Goal: Use online tool/utility: Utilize a website feature to perform a specific function

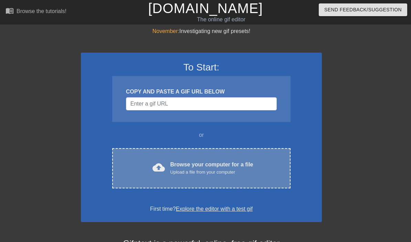
click at [180, 162] on div "Browse your computer for a file Upload a file from your computer" at bounding box center [211, 168] width 83 height 15
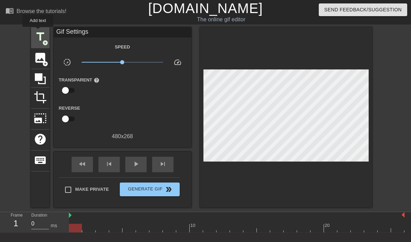
click at [38, 32] on span "title" at bounding box center [40, 36] width 13 height 13
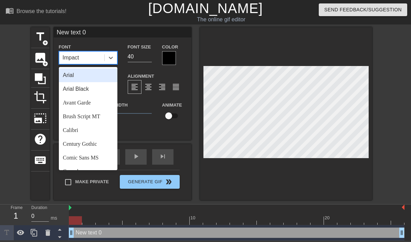
click at [76, 58] on div "Impact" at bounding box center [71, 58] width 17 height 8
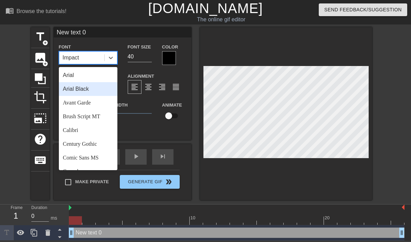
click at [76, 94] on div "Arial Black" at bounding box center [88, 89] width 58 height 14
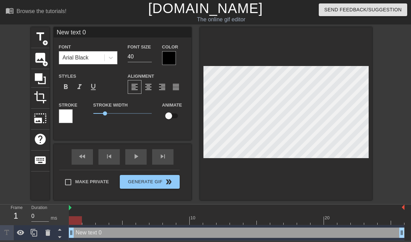
click at [170, 60] on div at bounding box center [169, 58] width 14 height 14
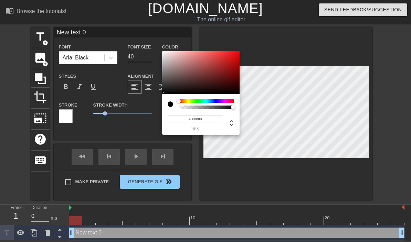
click at [170, 104] on div at bounding box center [171, 104] width 6 height 6
click at [231, 121] on icon at bounding box center [230, 123] width 3 height 6
type input "0"
click at [231, 121] on icon at bounding box center [230, 123] width 3 height 6
type input "0%"
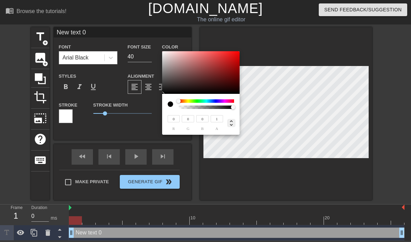
type input "0%"
type input "30%"
type input "95%"
click at [164, 53] on div at bounding box center [200, 72] width 77 height 43
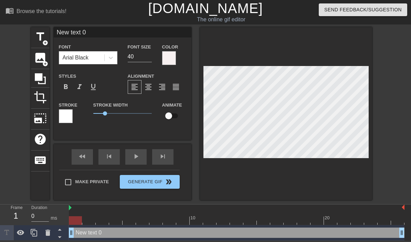
type input "W"
type textarea "W"
type input "Wh"
type textarea "Wh"
type input "Why"
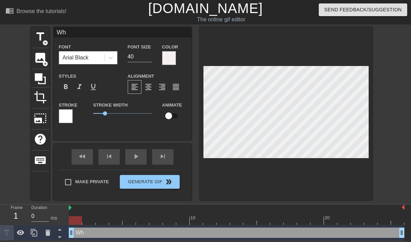
type textarea "Why"
type input "Why"
type textarea "Why"
type input "Why a"
type textarea "Why a"
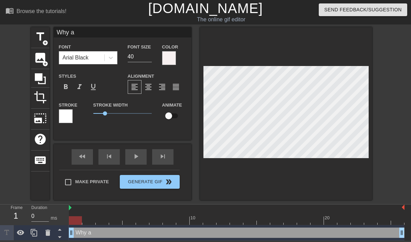
type input "Why ar"
type textarea "Why ar"
type input "Why are"
type textarea "Why are"
type input "Why are"
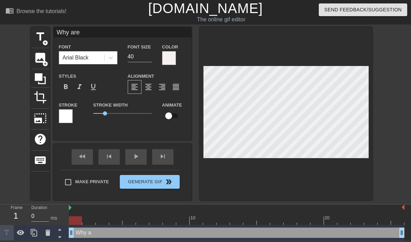
type textarea "Why are"
type input "Why are t"
type textarea "Why are t"
type input "Why are th"
type textarea "Why are th"
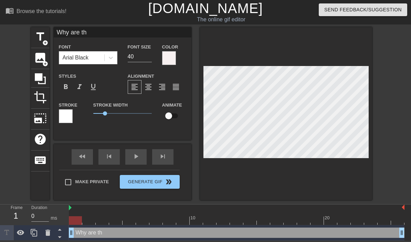
type input "Why are the"
type textarea "Why are the"
type input "Why are thes"
type textarea "Why are thes"
type input "Why are these"
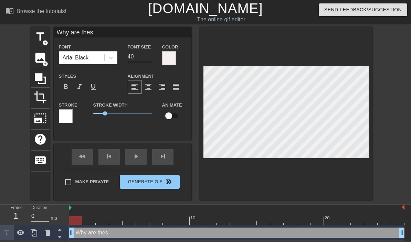
type textarea "Why are these"
type input "Why are these"
type textarea "Why are these"
type input "Why are these p"
type textarea "Why are these p"
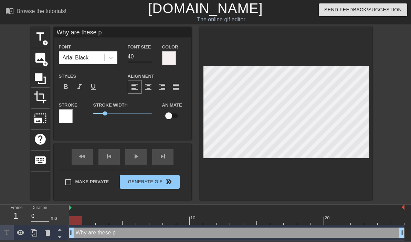
type input "Why are these pe"
type textarea "Why are these pe"
type input "Why are these peo"
type textarea "Why are these peo"
type input "Why are these peop"
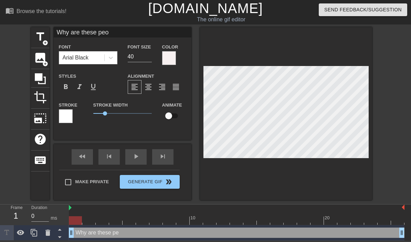
type textarea "Why are these peop"
type input "Why are these peopl"
type textarea "Why are these peopl"
type input "Why are these people"
type textarea "Why are these people"
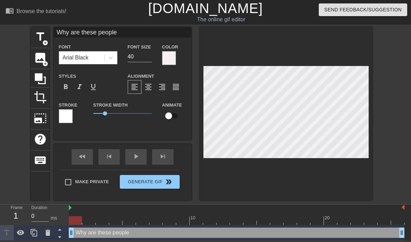
type input "Why are these people s"
type textarea "Why are these people s"
type input "Why are these people so"
type textarea "Why are these people so"
type input "Why are these people so"
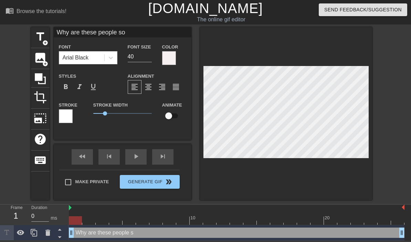
type textarea "Why are these people so"
type input "Why are these people so b"
type textarea "Why are these people so b"
type input "Why are these people so ba"
type textarea "Why are these people so ba"
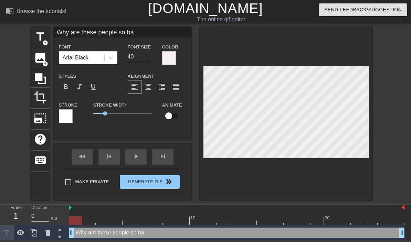
type input "Why are these people so bad"
type textarea "Why are these people so bad"
type input "Why are these people so bad"
type textarea "Why are these people so bad a"
type input "Why are these people so bad at"
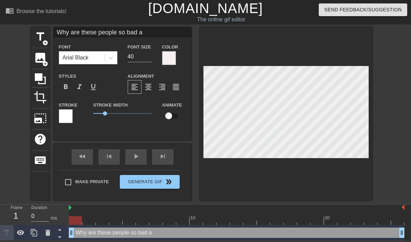
type textarea "Why are these people so bad at"
type input "Why are these people so bad at"
type textarea "Why are these people so bad at"
type input "Why are these people so bad at B"
type textarea "Why are these people so bad at B"
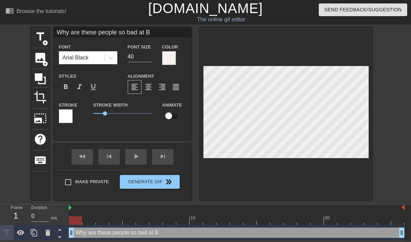
type input "Why are these people so bad at [GEOGRAPHIC_DATA]"
type textarea "Why are these people so bad at [GEOGRAPHIC_DATA]"
type input "Why are these people so bad at [GEOGRAPHIC_DATA]"
type textarea "Why are these people so bad at [GEOGRAPHIC_DATA]"
type input "Why are these people so bad at [GEOGRAPHIC_DATA]"
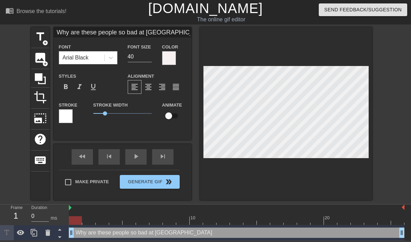
type textarea "Why are these people so bad at [GEOGRAPHIC_DATA]"
type input "Why are these people so bad at [GEOGRAPHIC_DATA]"
type textarea "Why are these people so bad at [GEOGRAPHIC_DATA]"
type input "Why are these people so bad at [GEOGRAPHIC_DATA]"
type textarea "Why are these people so bad at [GEOGRAPHIC_DATA]"
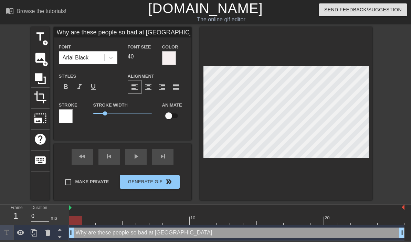
type input "Why are these people so bad at [GEOGRAPHIC_DATA]"
type textarea "Why are these people so bad at [GEOGRAPHIC_DATA]"
type input "Why are these people so bad at [GEOGRAPHIC_DATA]"
type textarea "Why are these people so bad at [GEOGRAPHIC_DATA]"
type input "Why are these people so bad at [GEOGRAPHIC_DATA]"
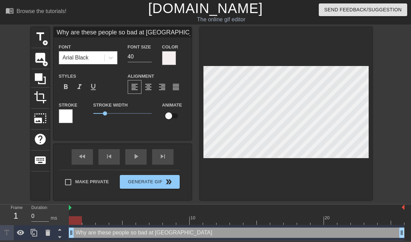
type textarea "Why are these people so bad at [GEOGRAPHIC_DATA]"
type input "Why are these people so bad at Big Brother"
type textarea "Why are these people so bad at Big Brother"
type input "Why are these people so bad at Big Brother?"
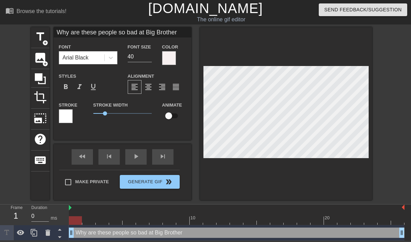
type textarea "Why are these people so bad at Big Brother?"
type input "Why are these people so bad at Big Brother??"
type textarea "Why are these people so bad at Big Brother??"
type input "Why are these people so bad at Big Brother???"
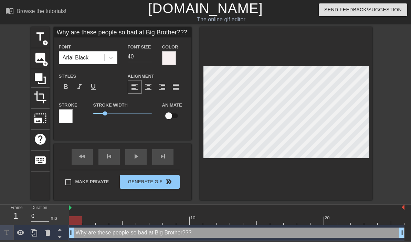
type textarea "Why are these people so bad at Big Brother???"
click at [137, 56] on input "40" at bounding box center [140, 56] width 24 height 11
type input "4"
type input "20"
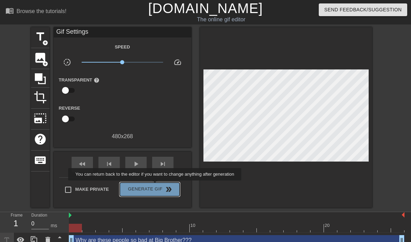
click at [159, 185] on span "Generate Gif double_arrow" at bounding box center [149, 189] width 54 height 8
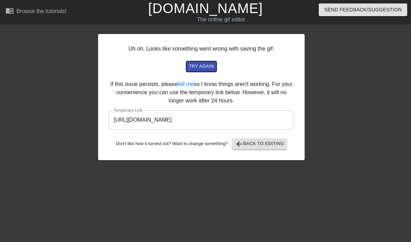
click at [204, 69] on span "try again" at bounding box center [201, 67] width 25 height 8
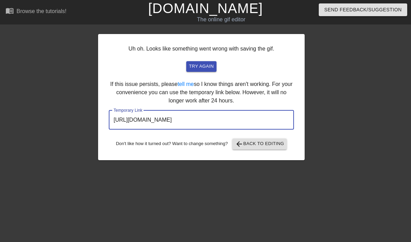
click at [208, 120] on input "[URL][DOMAIN_NAME]" at bounding box center [201, 119] width 185 height 19
click at [207, 120] on input "[URL][DOMAIN_NAME]" at bounding box center [201, 119] width 185 height 19
